Goal: Information Seeking & Learning: Check status

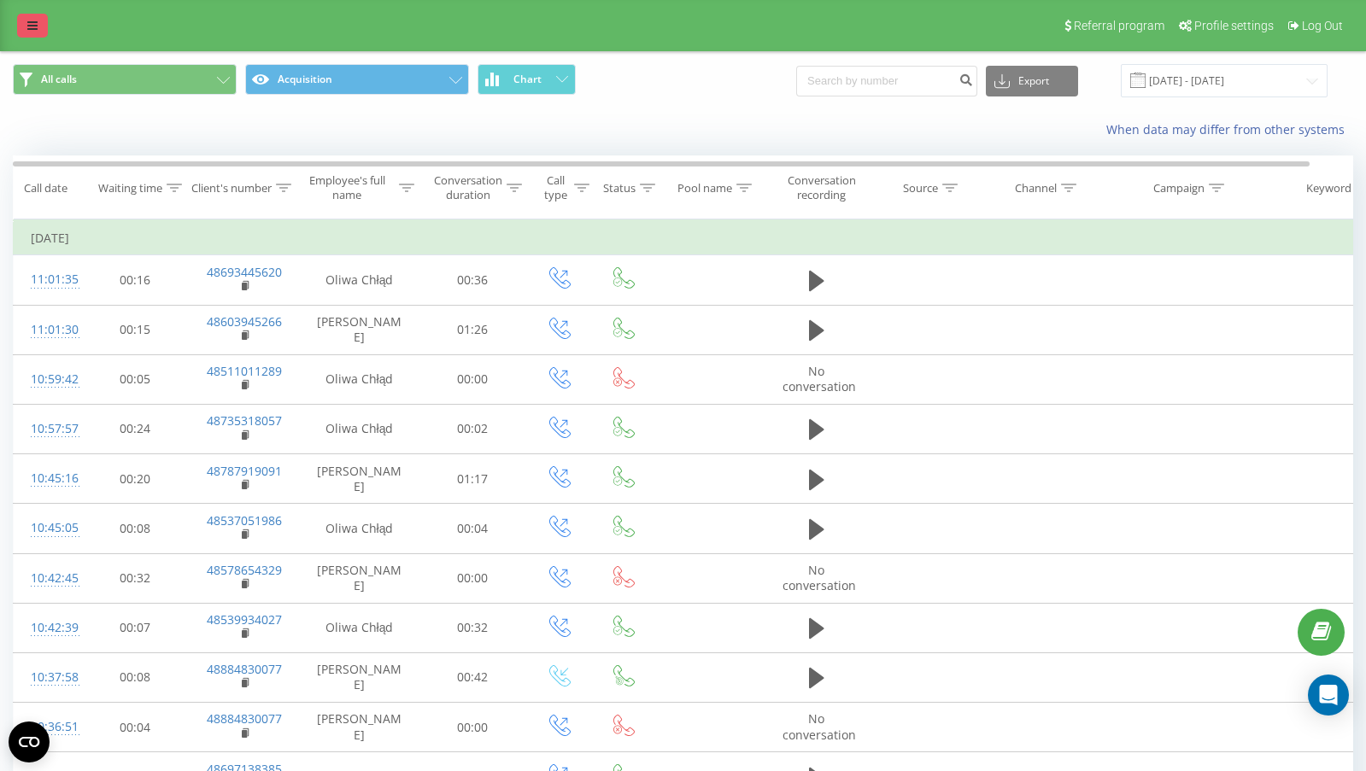
click at [31, 22] on icon at bounding box center [32, 26] width 10 height 12
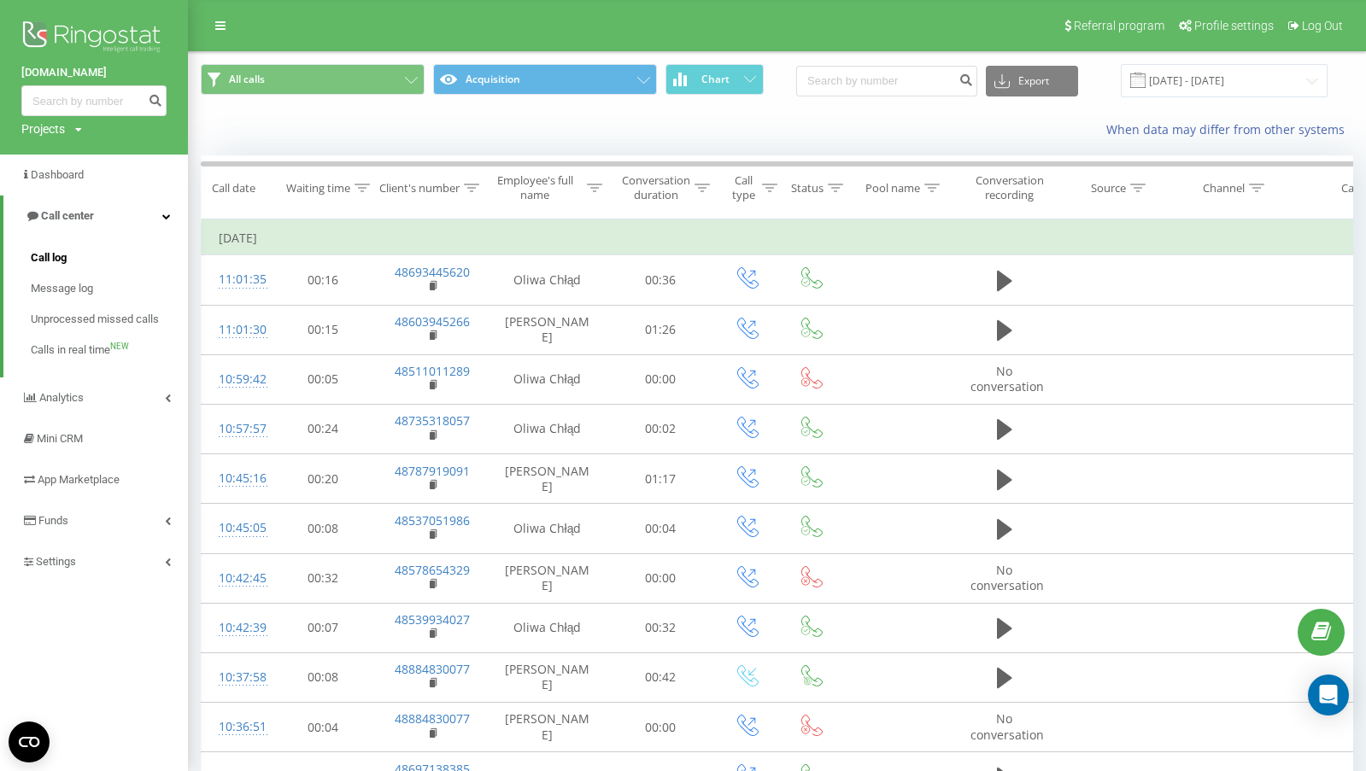
click at [57, 258] on span "Call log" at bounding box center [49, 257] width 36 height 17
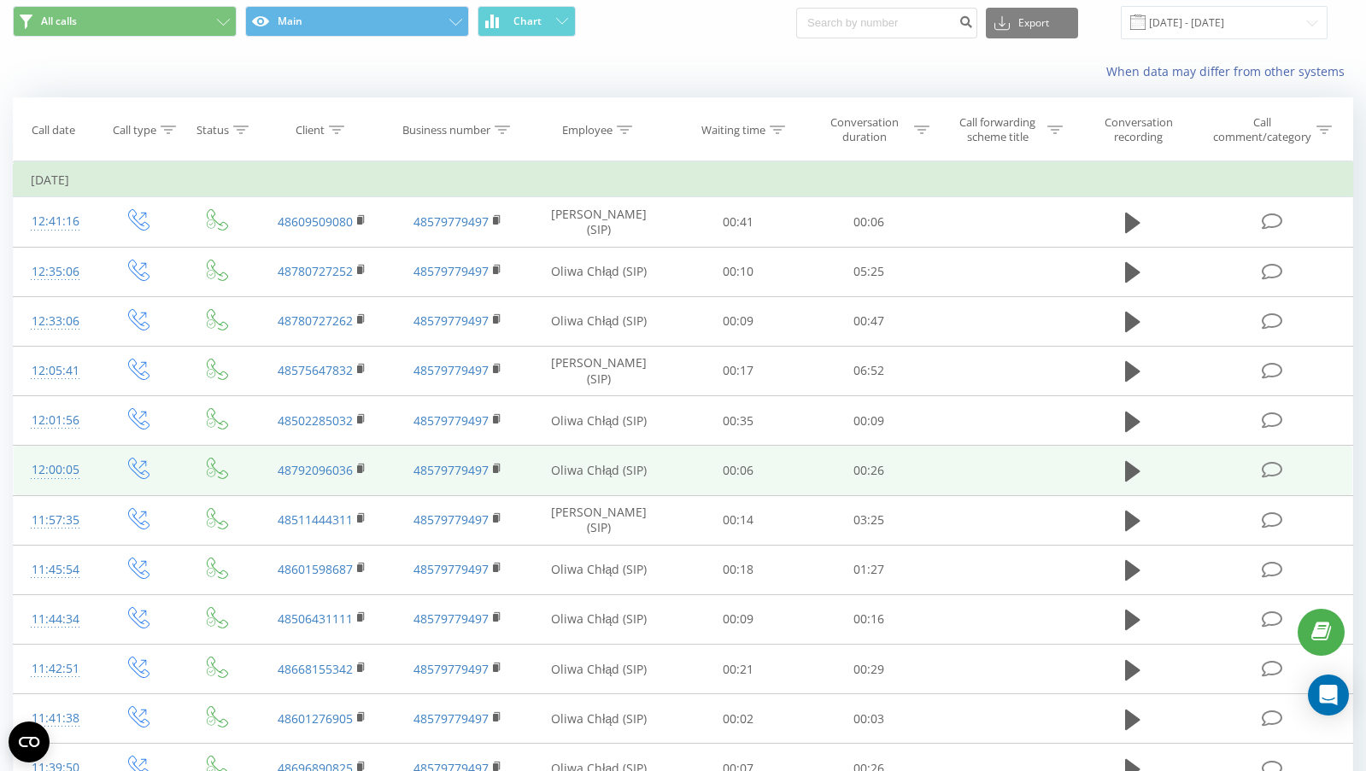
scroll to position [60, 0]
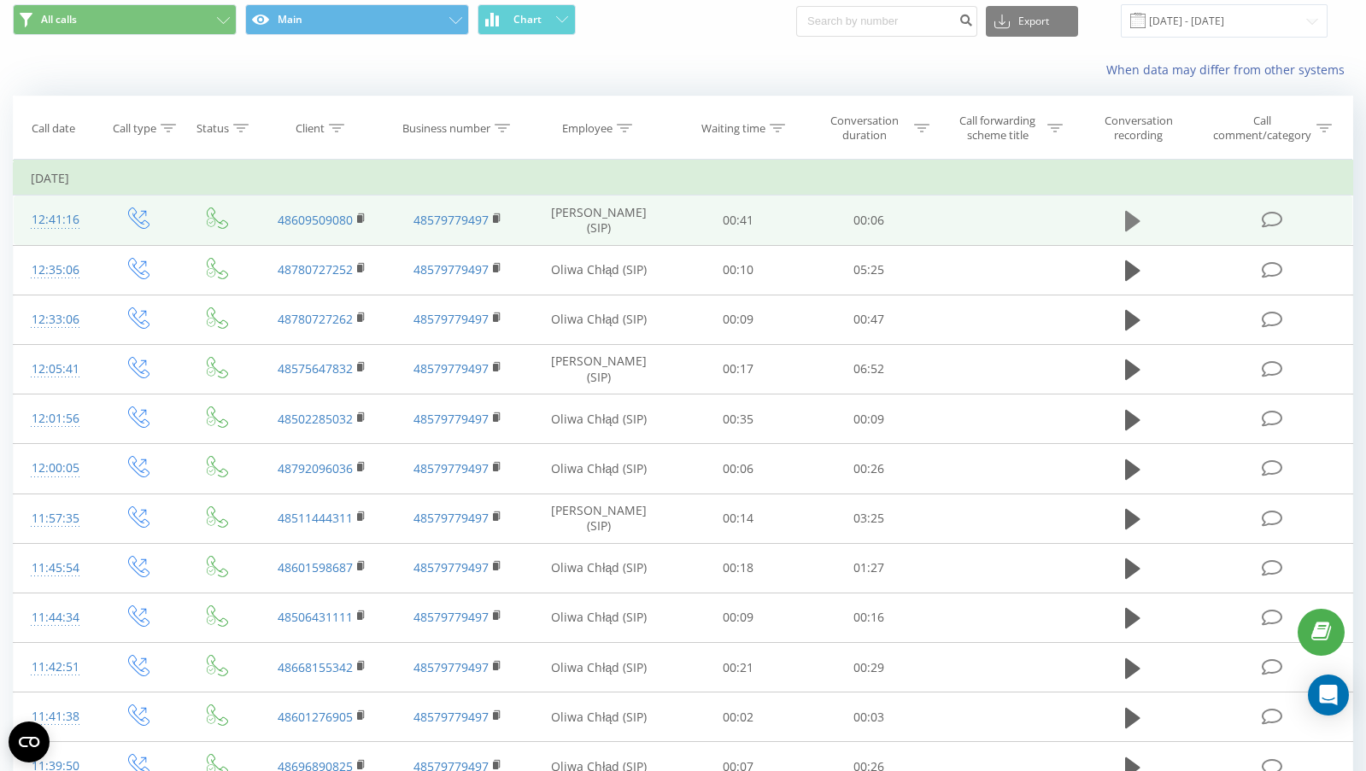
click at [1130, 223] on icon at bounding box center [1132, 221] width 15 height 20
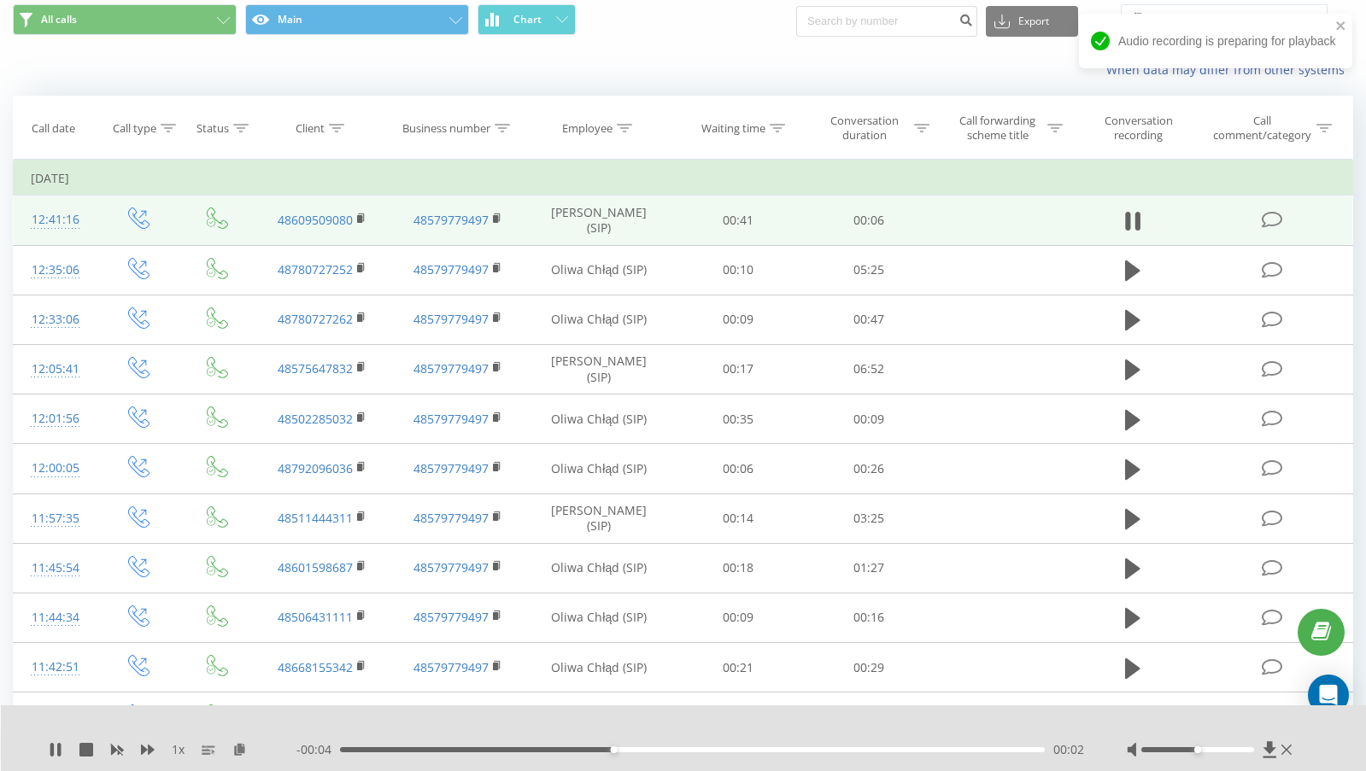
click at [1130, 223] on icon at bounding box center [1132, 221] width 15 height 24
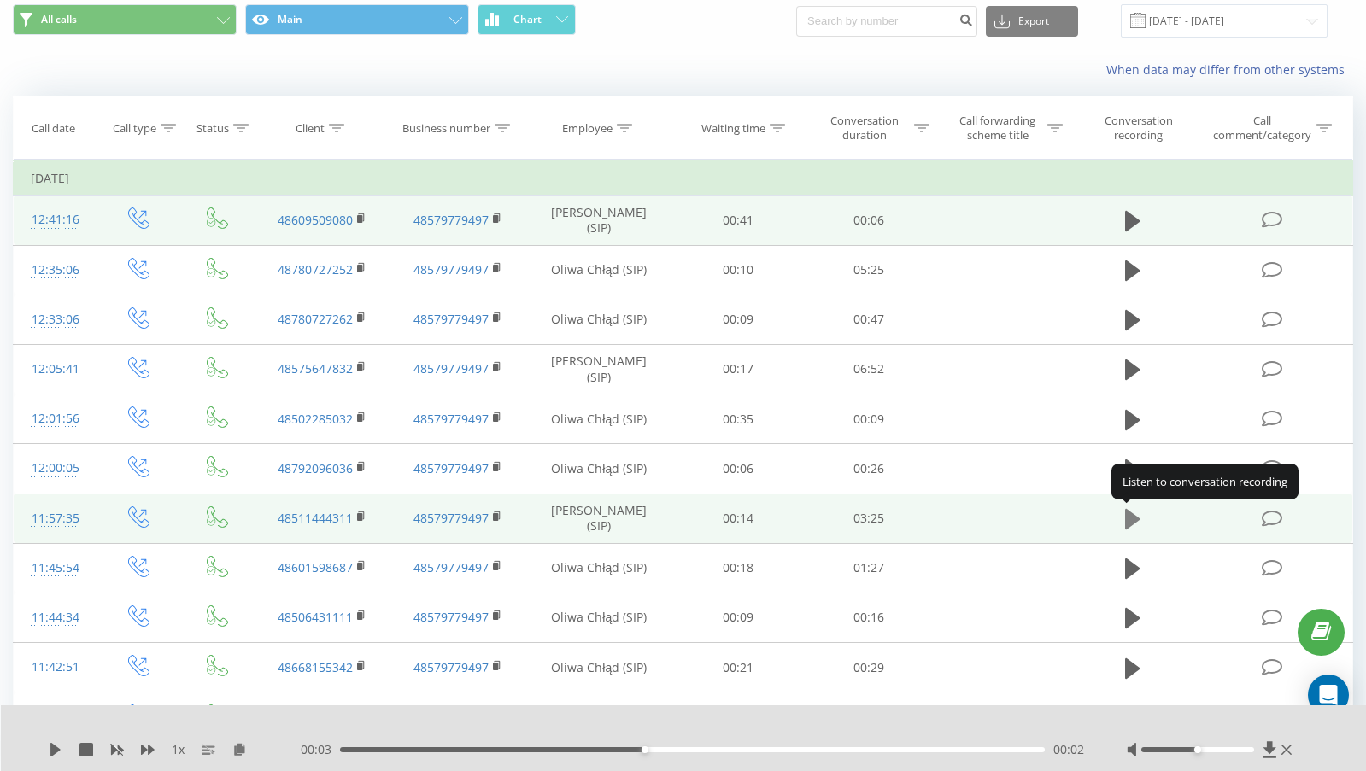
click at [1127, 521] on icon at bounding box center [1132, 519] width 15 height 20
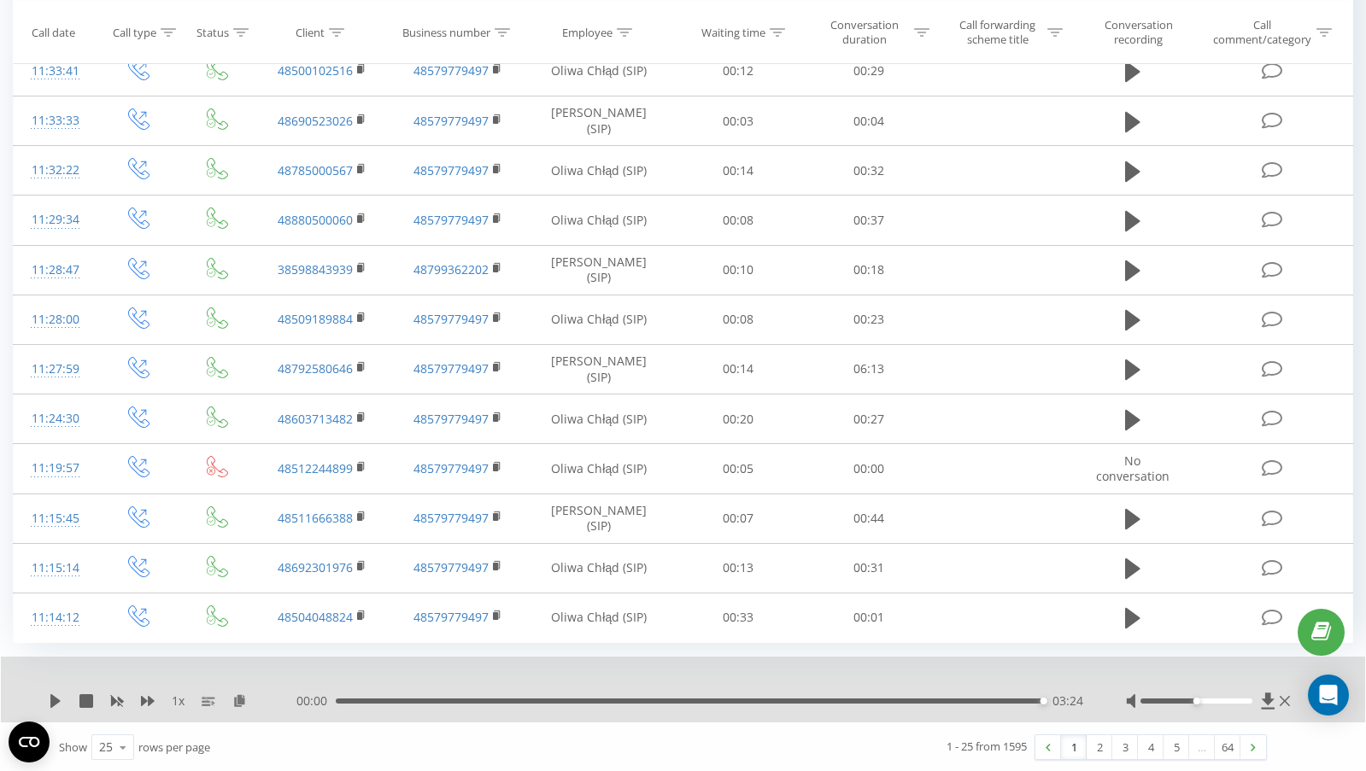
scroll to position [857, 0]
click at [1097, 747] on link "2" at bounding box center [1099, 746] width 26 height 24
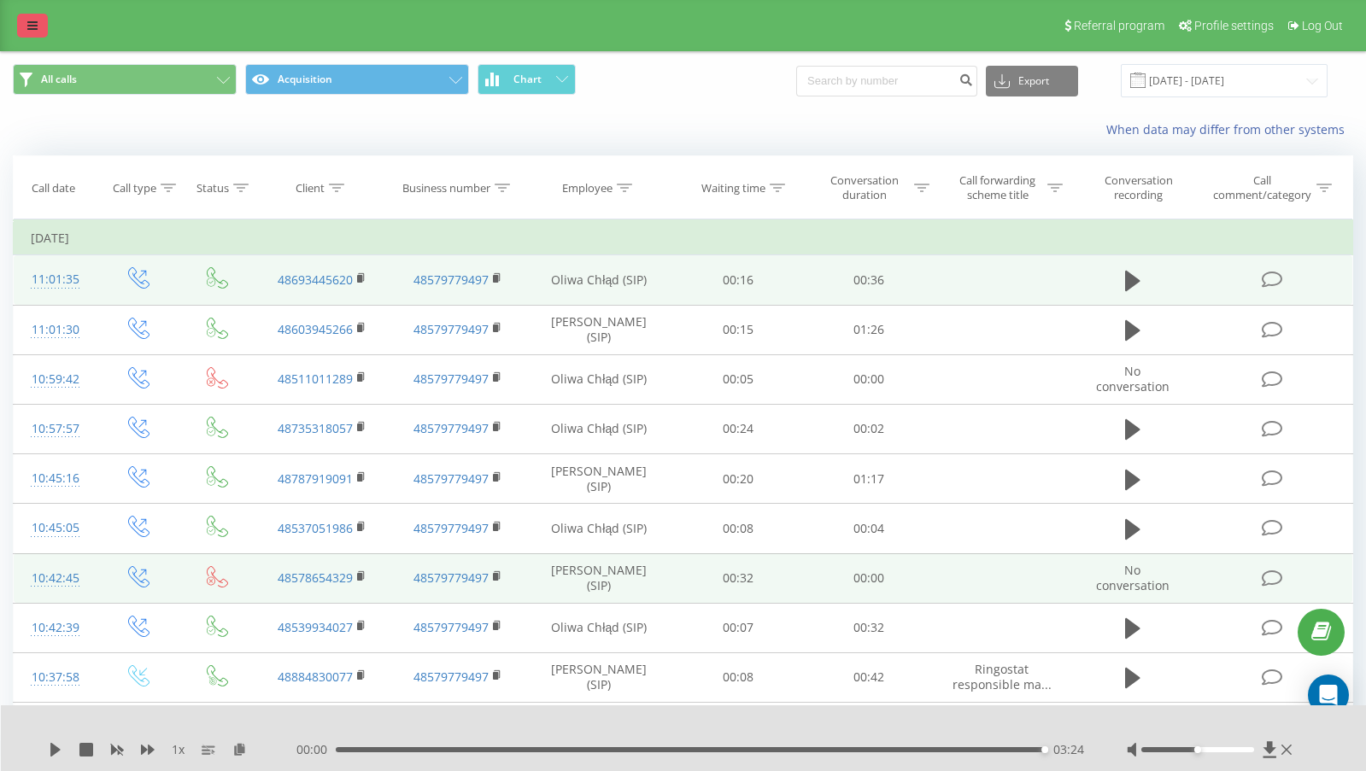
click at [46, 33] on link at bounding box center [32, 26] width 31 height 24
